Goal: Information Seeking & Learning: Learn about a topic

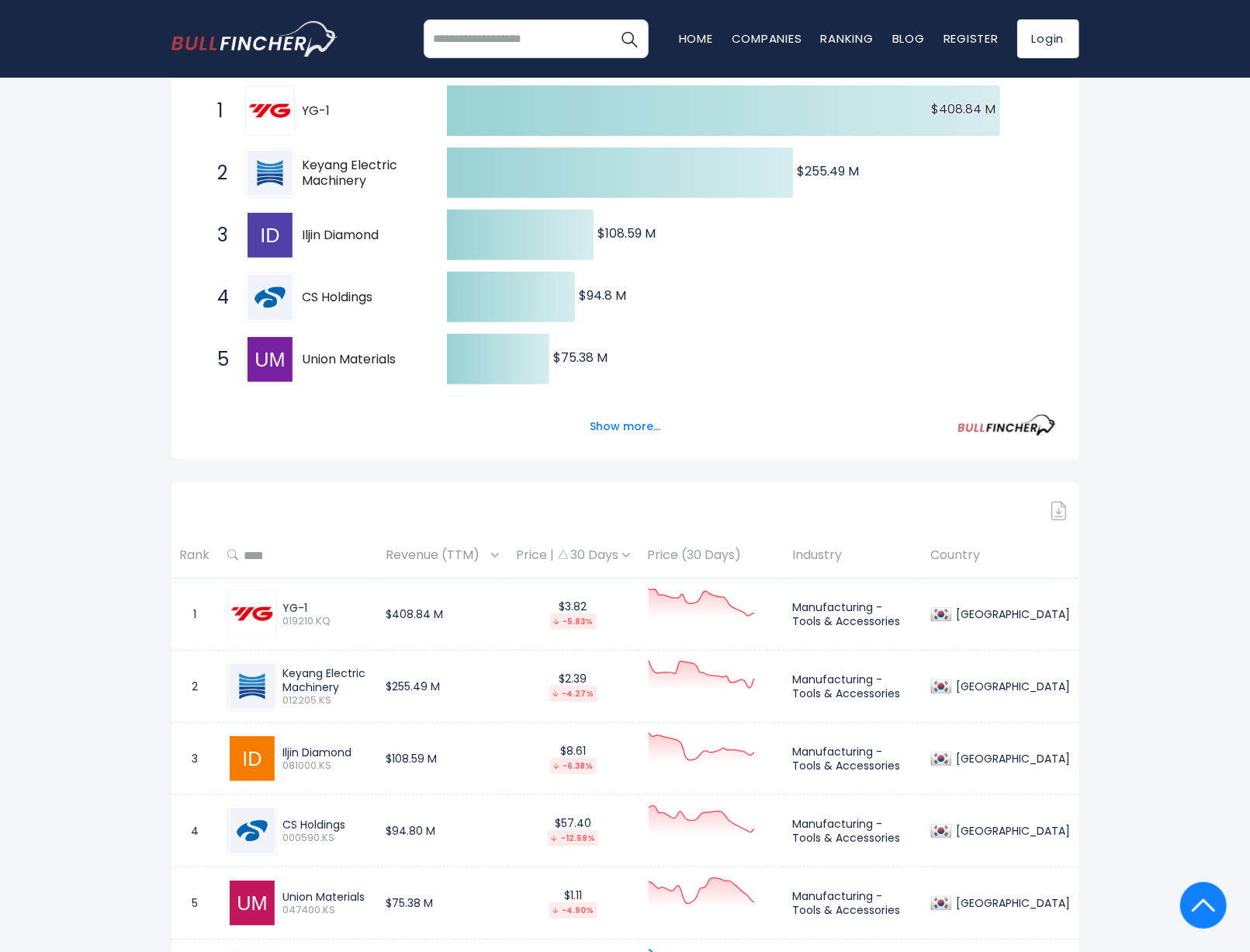
scroll to position [233, 0]
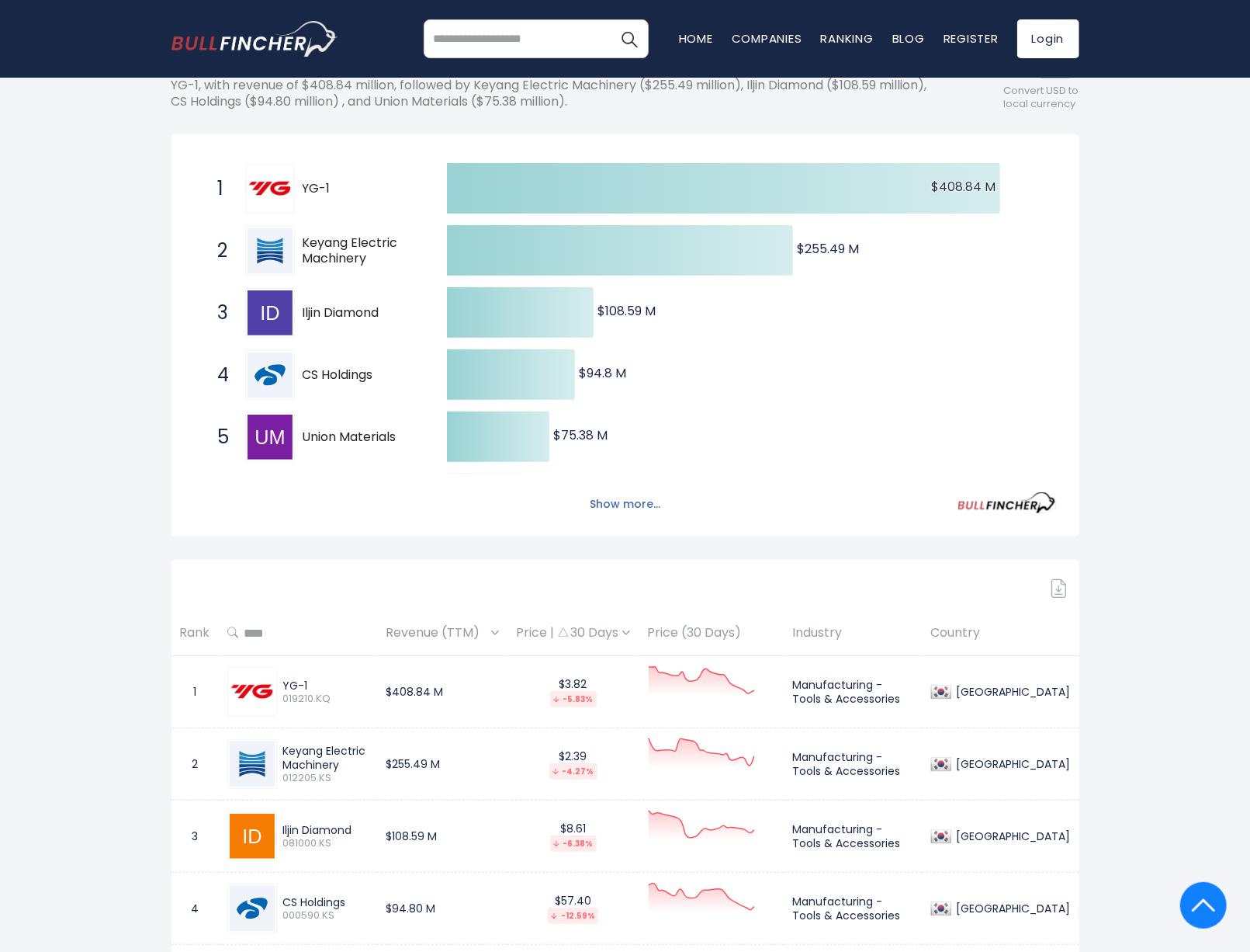
click at [629, 502] on button "Show more..." at bounding box center [625, 504] width 89 height 26
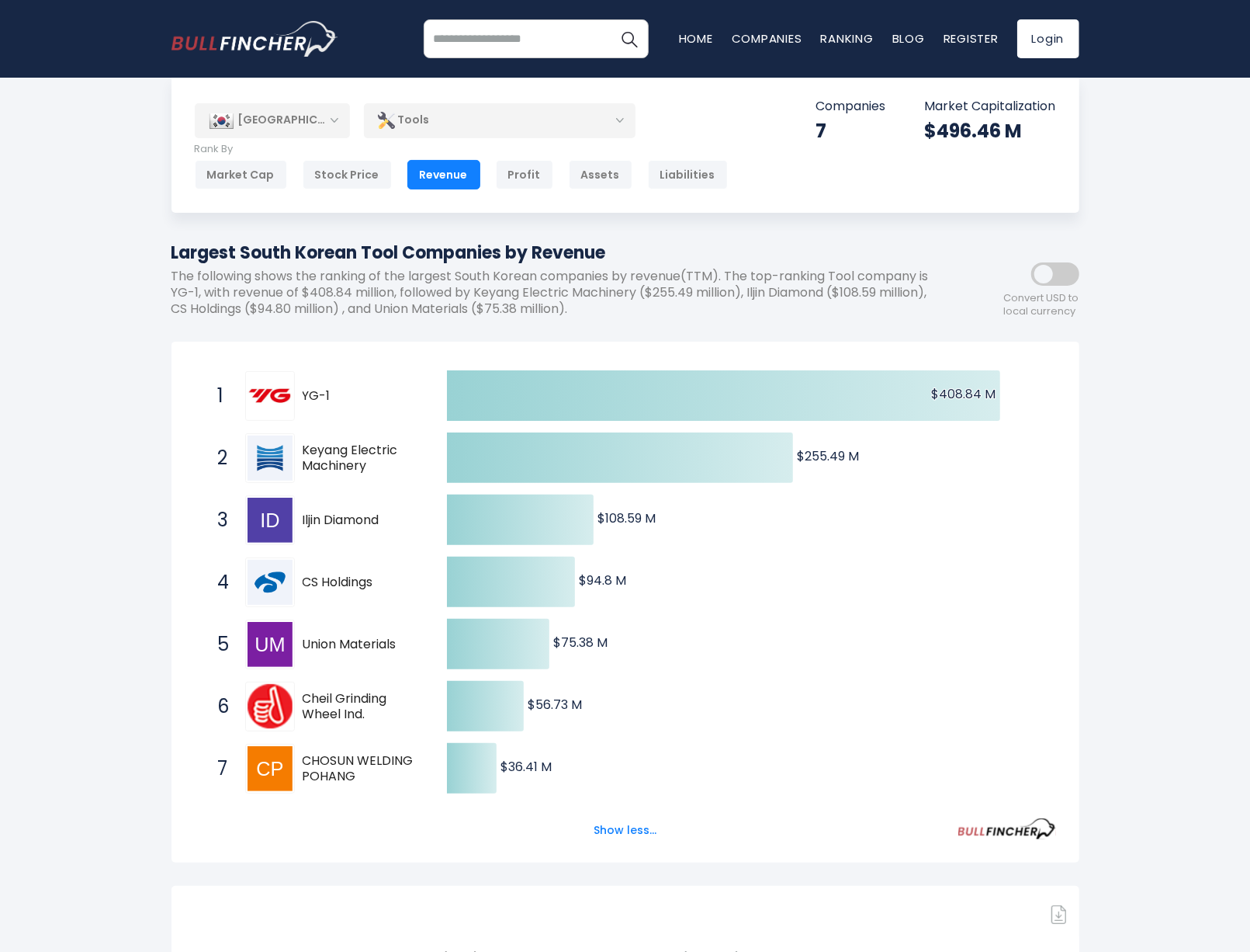
scroll to position [0, 0]
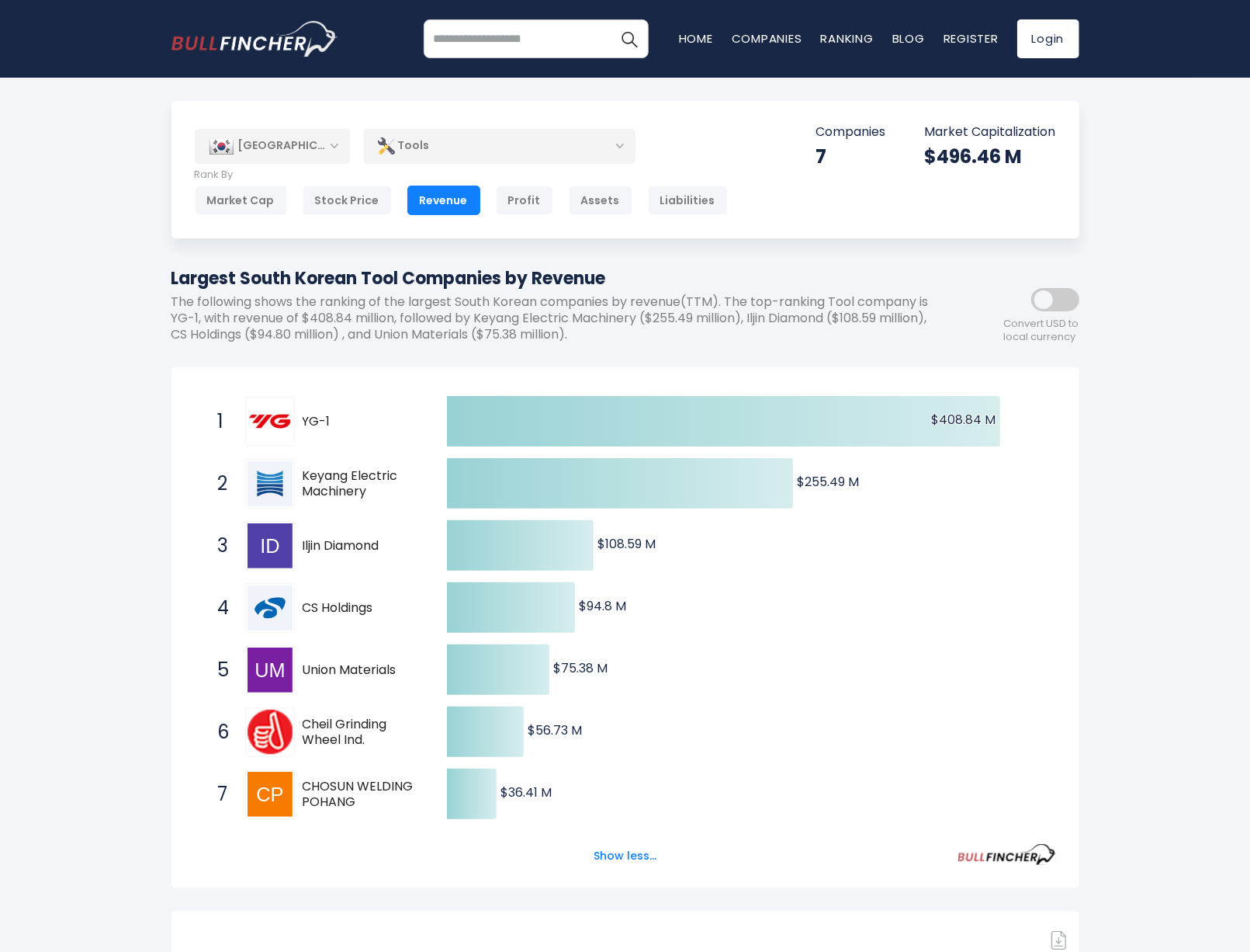
click at [322, 144] on div "[GEOGRAPHIC_DATA]" at bounding box center [272, 146] width 155 height 34
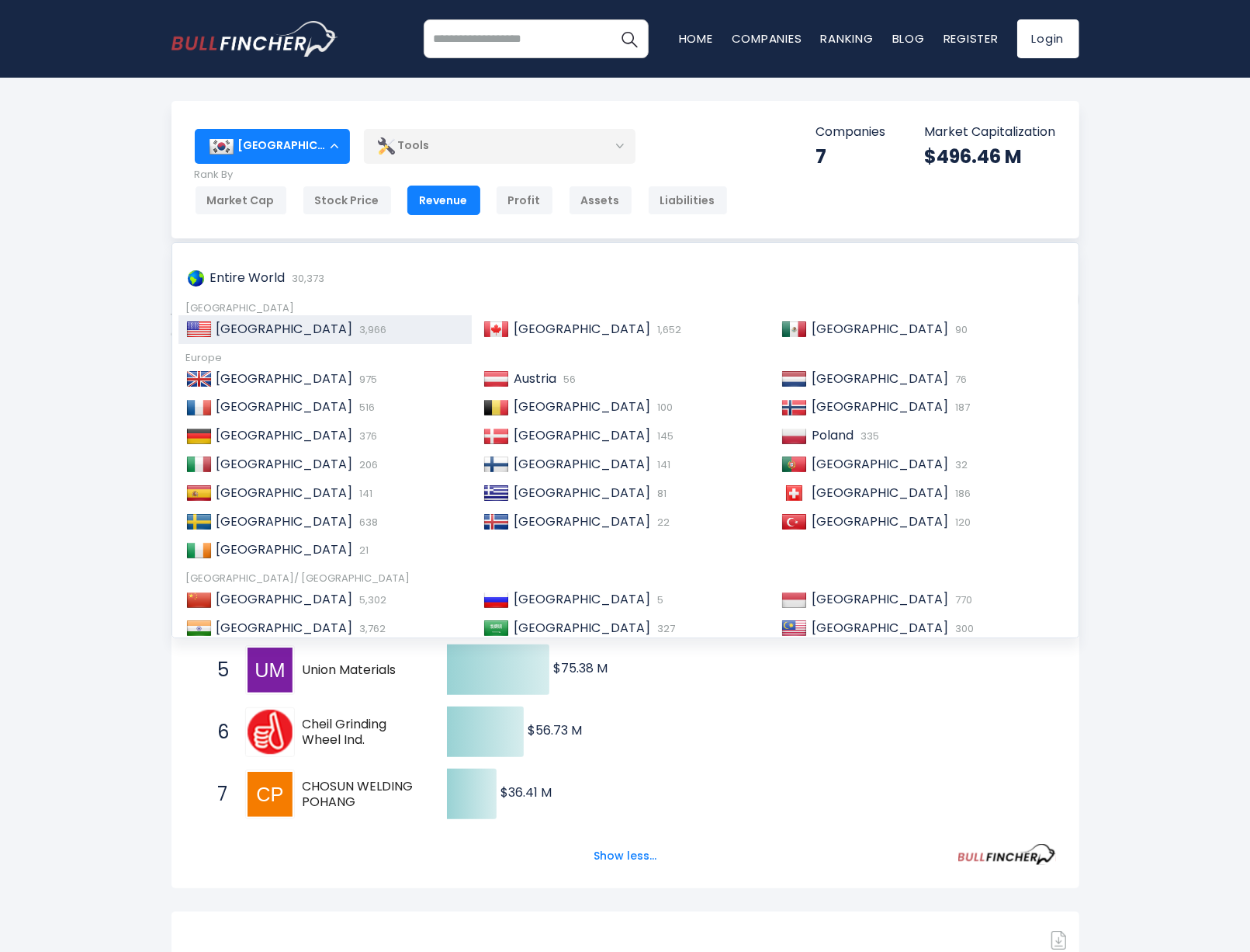
click at [357, 326] on span "3,966" at bounding box center [372, 330] width 31 height 15
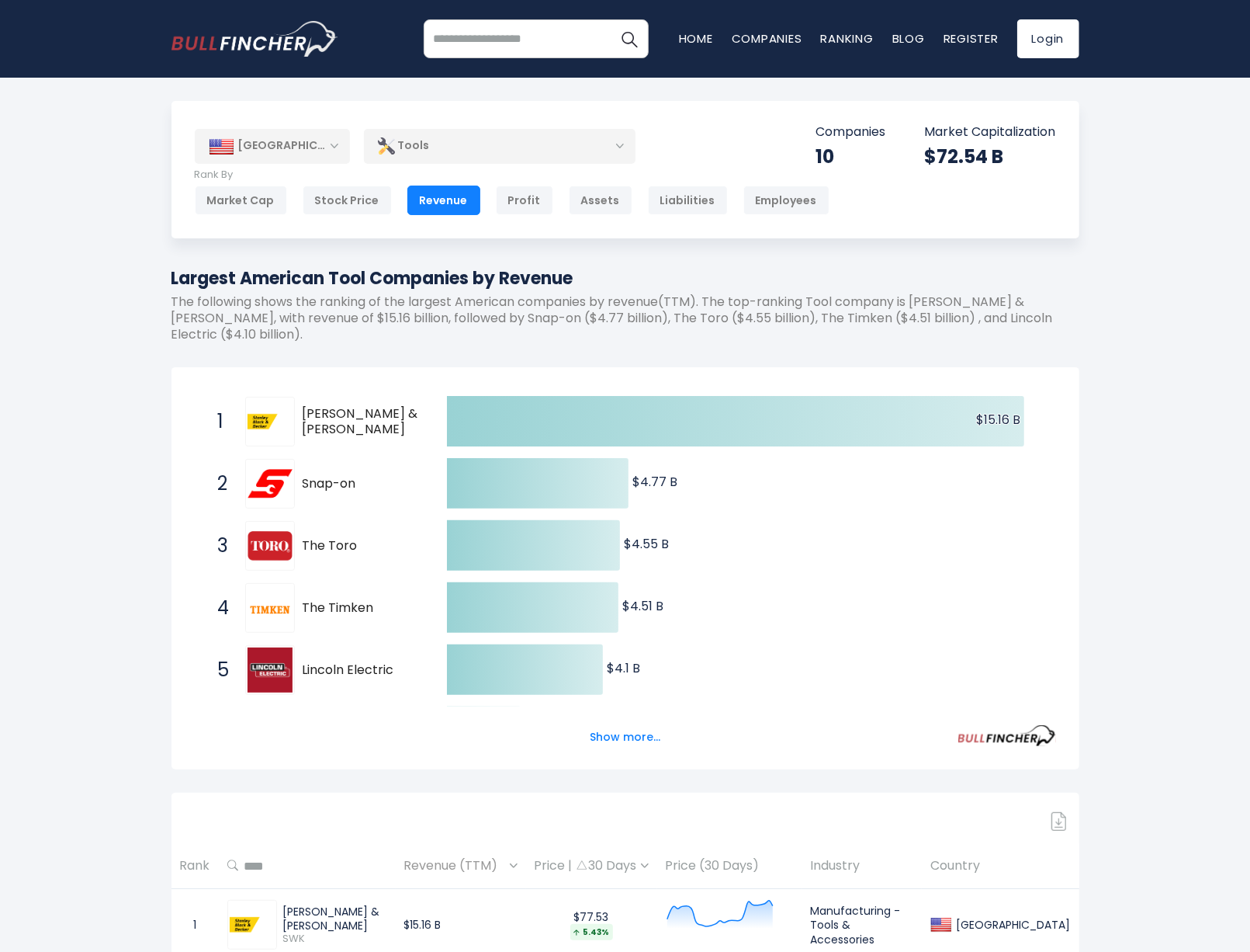
click at [285, 136] on div "[GEOGRAPHIC_DATA]" at bounding box center [272, 146] width 155 height 34
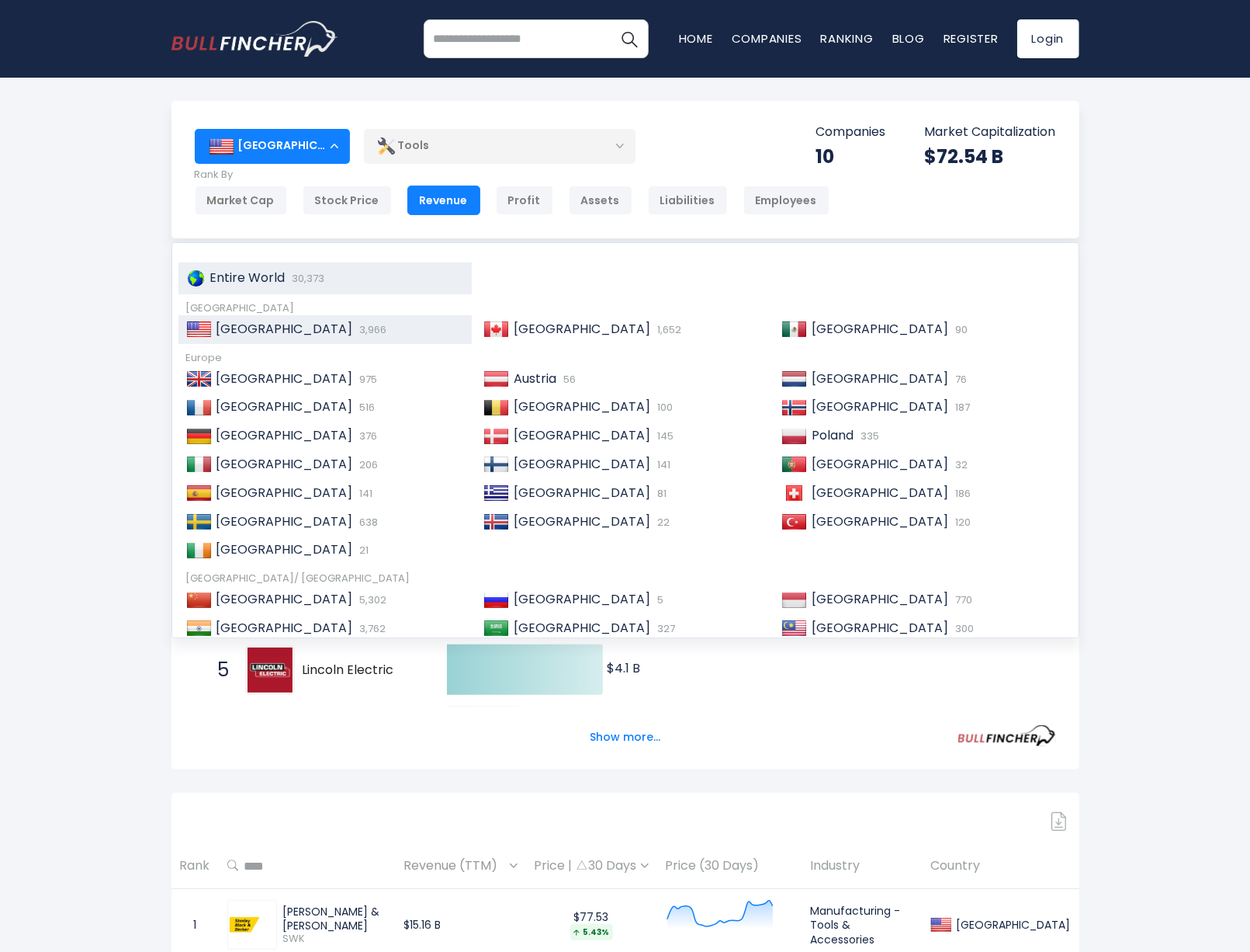
click at [311, 279] on span "30,373" at bounding box center [306, 278] width 37 height 15
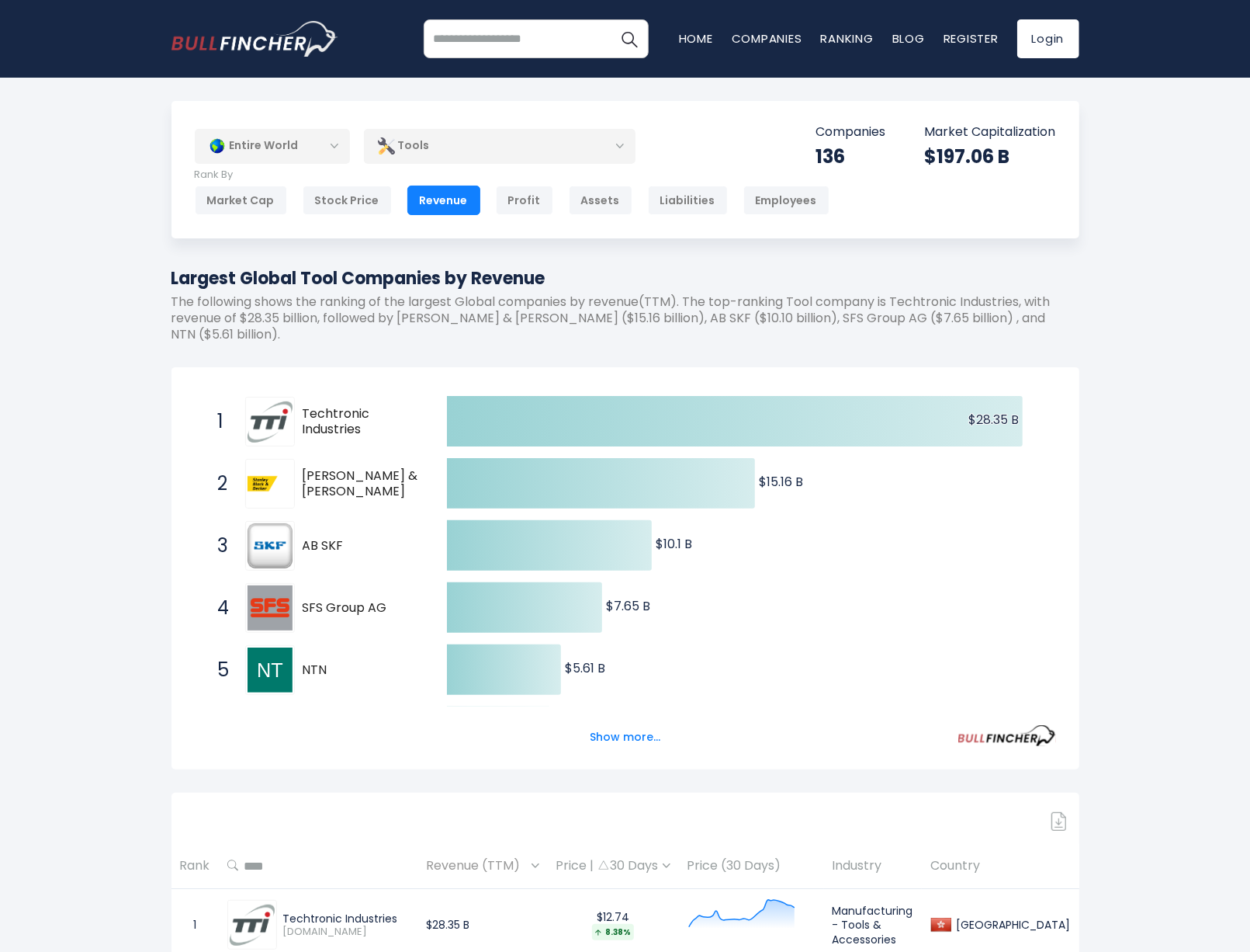
click at [273, 143] on div "Entire World" at bounding box center [272, 146] width 155 height 36
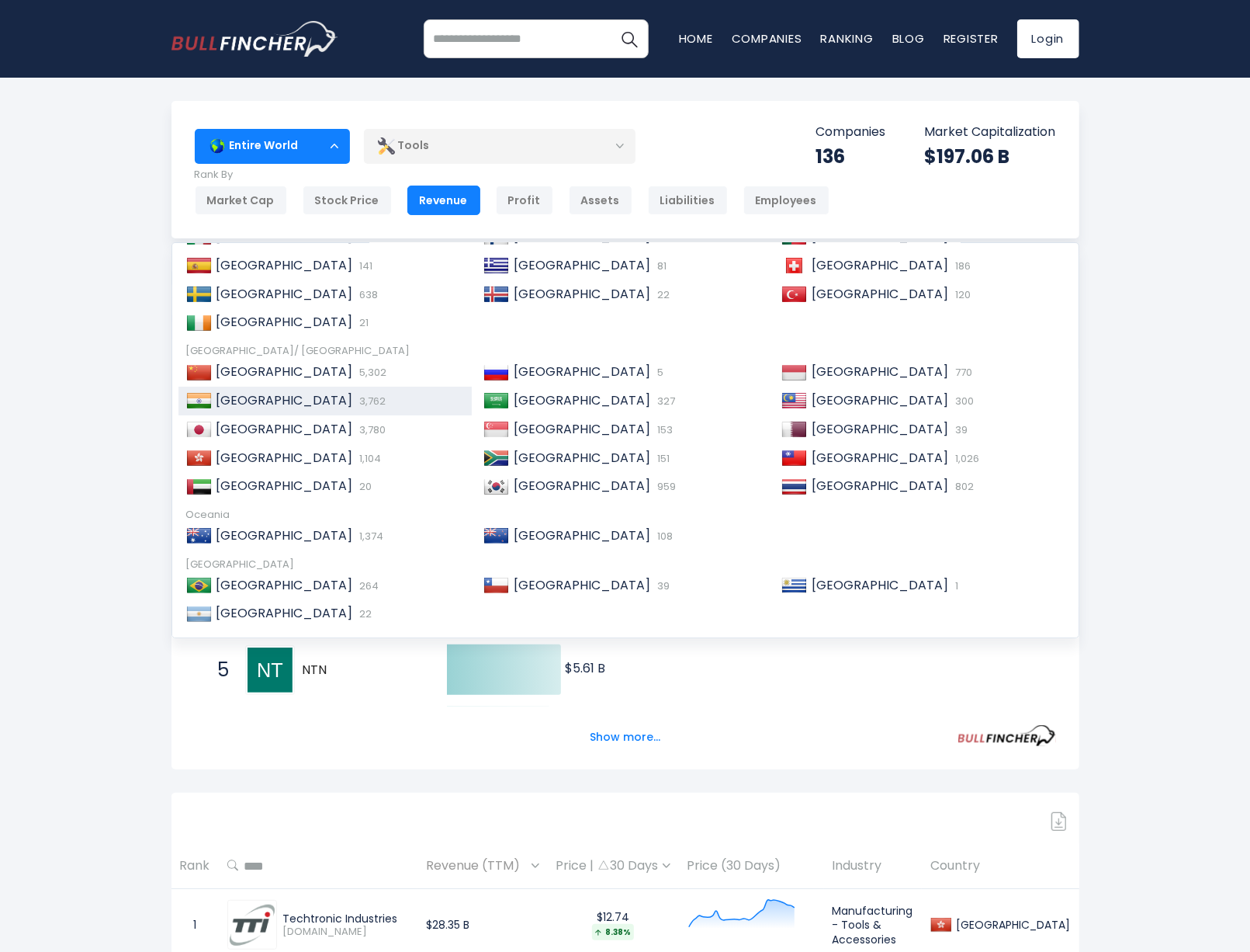
scroll to position [236, 0]
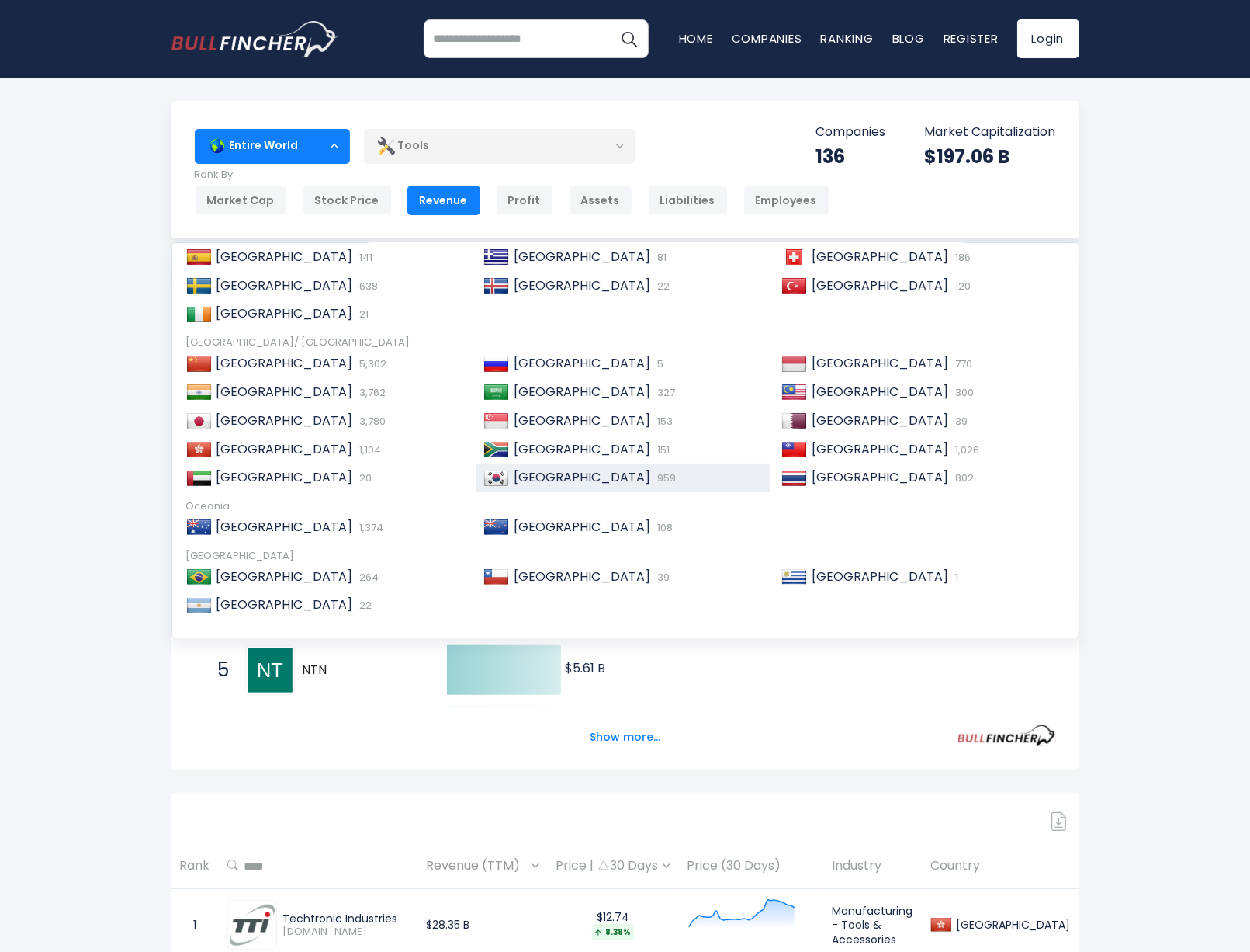
click at [574, 474] on span "[GEOGRAPHIC_DATA]" at bounding box center [582, 477] width 136 height 18
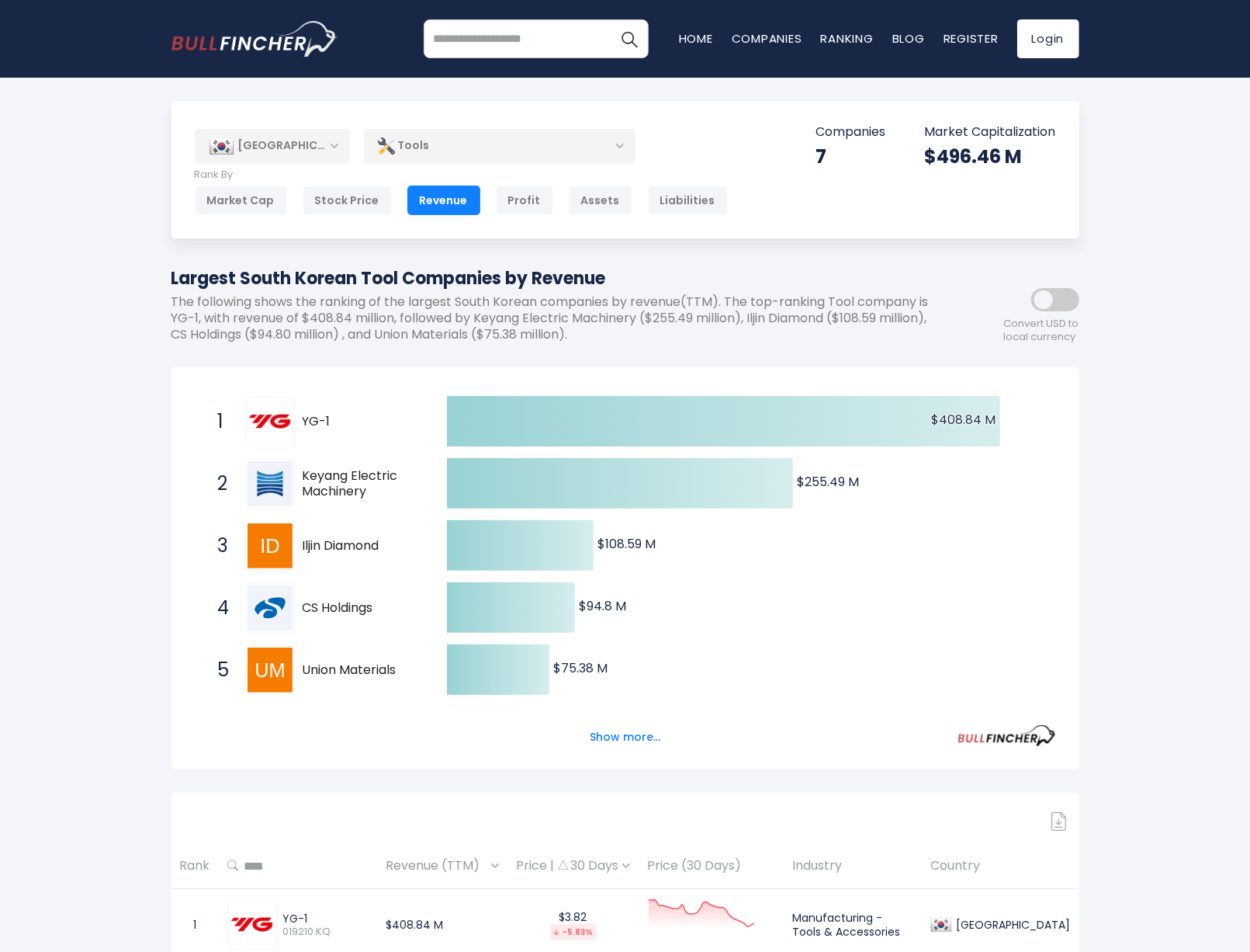
click at [309, 147] on div "[GEOGRAPHIC_DATA]" at bounding box center [272, 146] width 155 height 34
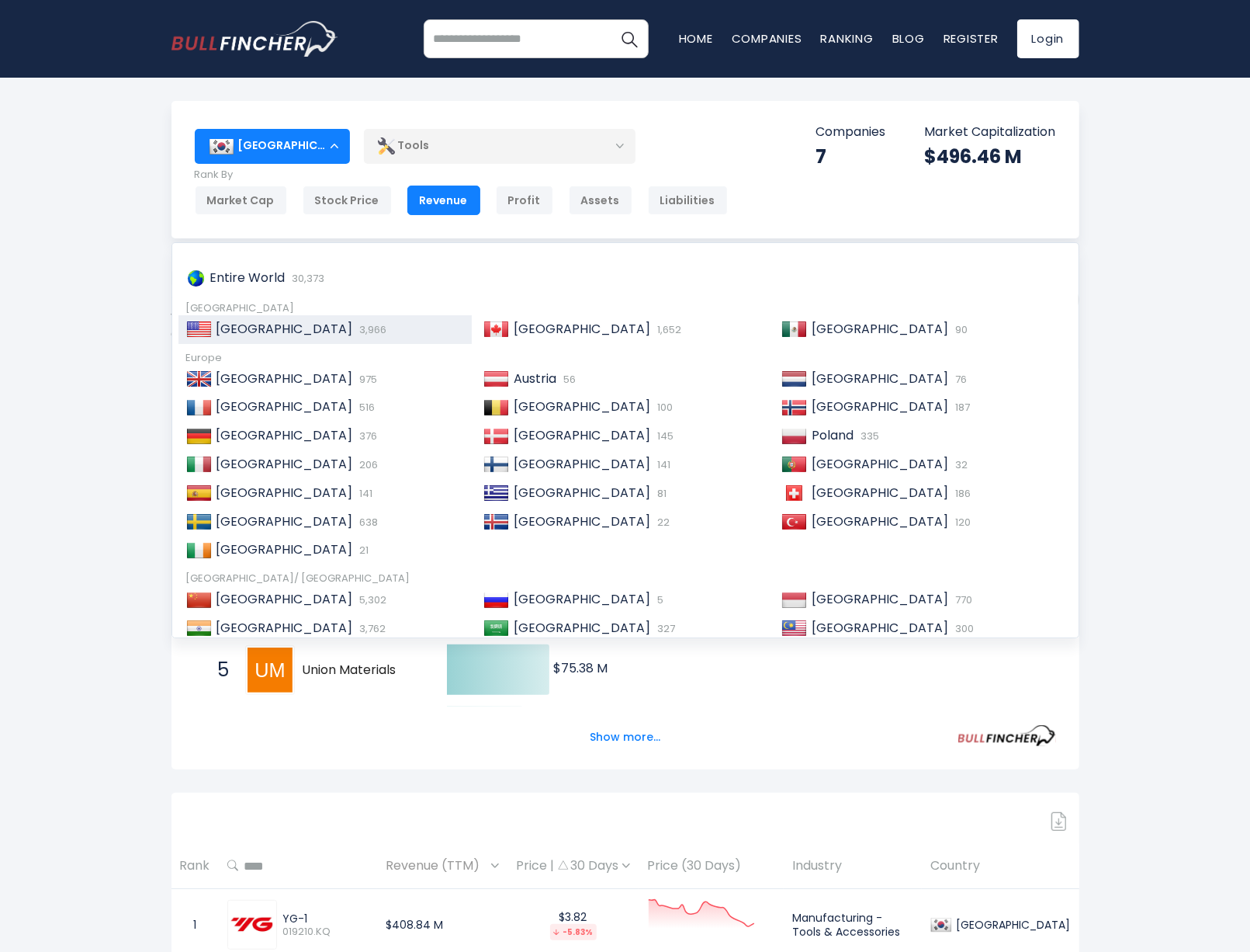
click at [357, 334] on span "3,966" at bounding box center [372, 330] width 31 height 15
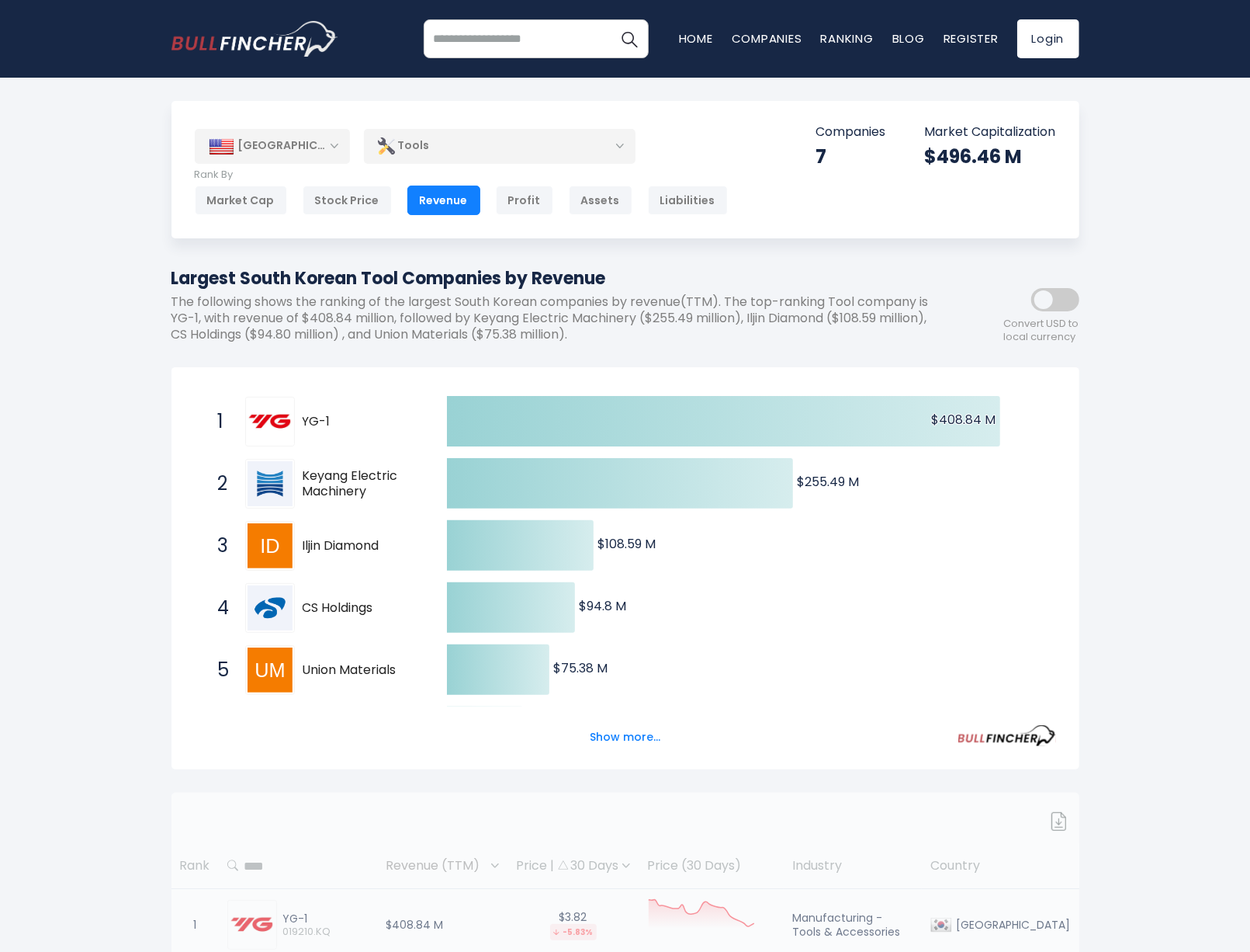
click at [677, 257] on div "United States Entire World 30,373 North America United States" at bounding box center [625, 751] width 932 height 1300
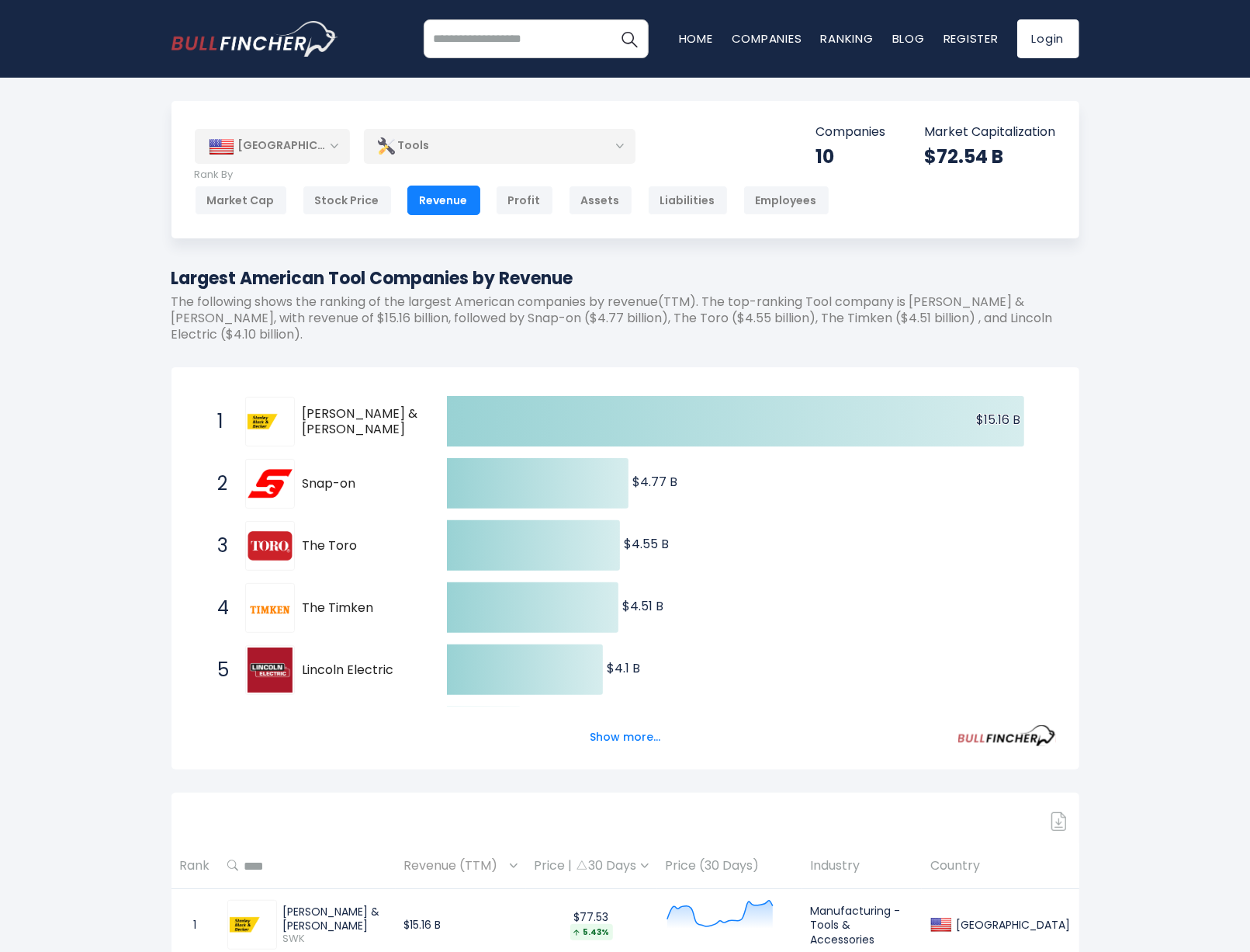
click at [318, 150] on div "[GEOGRAPHIC_DATA]" at bounding box center [272, 146] width 155 height 34
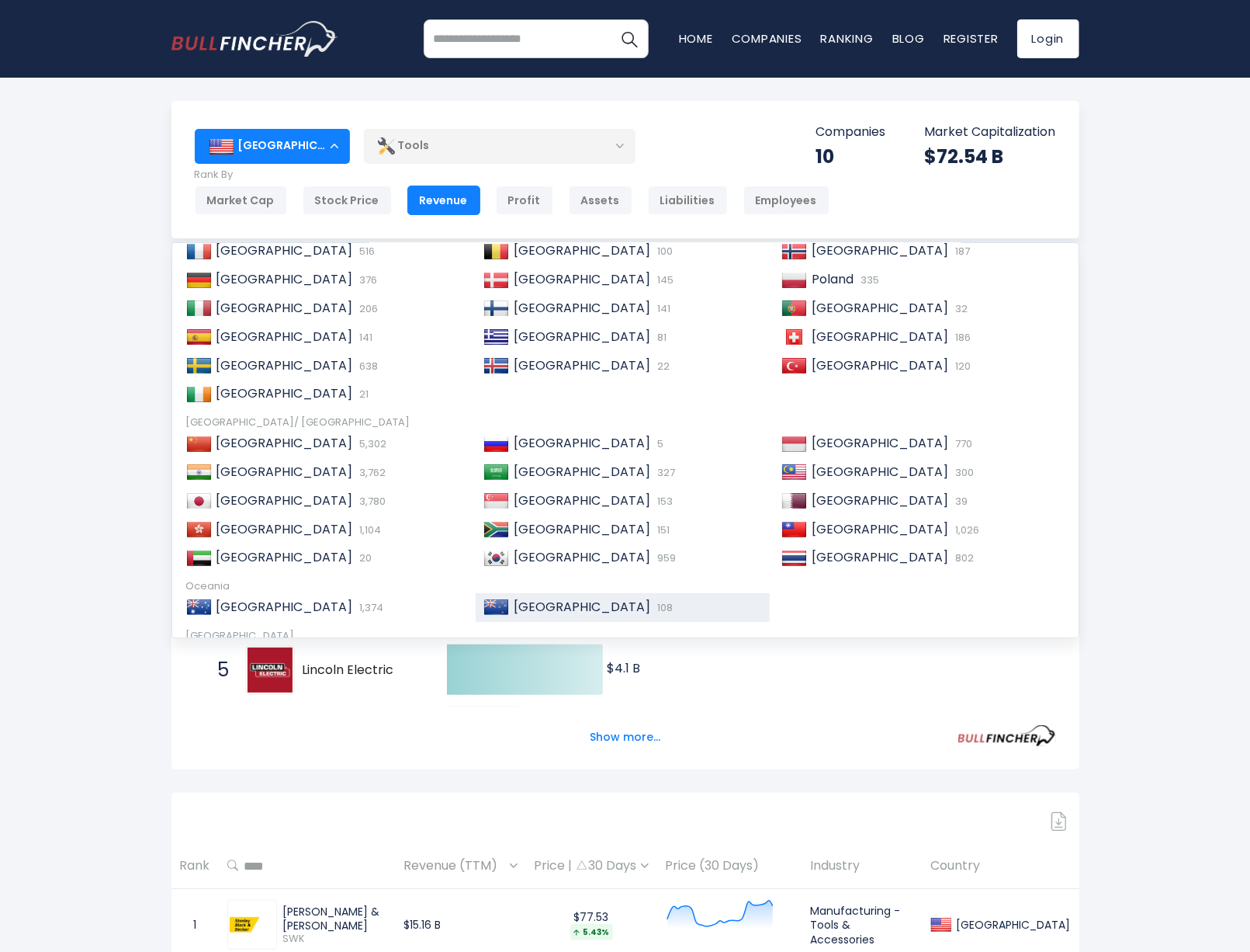
scroll to position [233, 0]
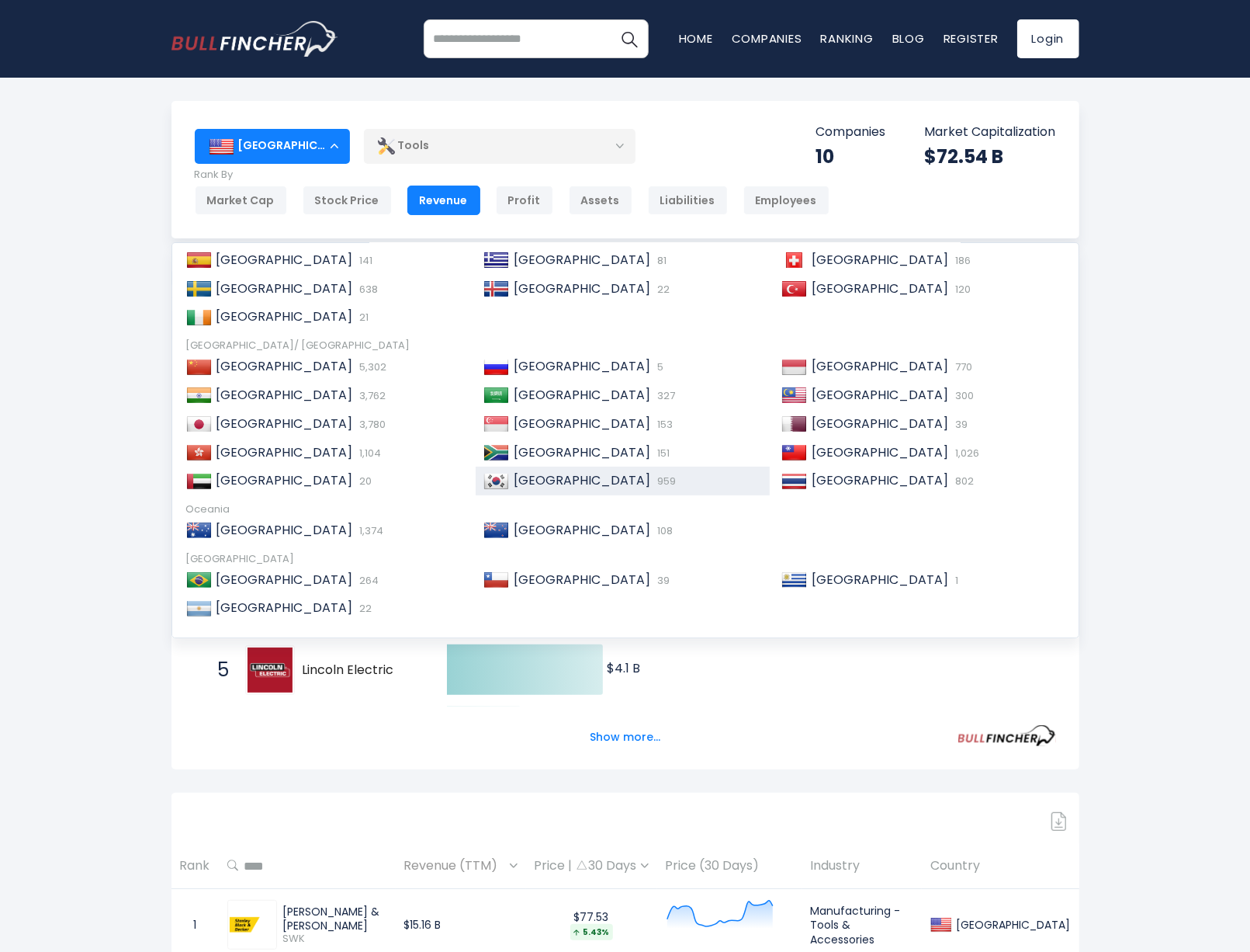
click at [585, 479] on span "[GEOGRAPHIC_DATA]" at bounding box center [582, 480] width 136 height 18
